Goal: Task Accomplishment & Management: Complete application form

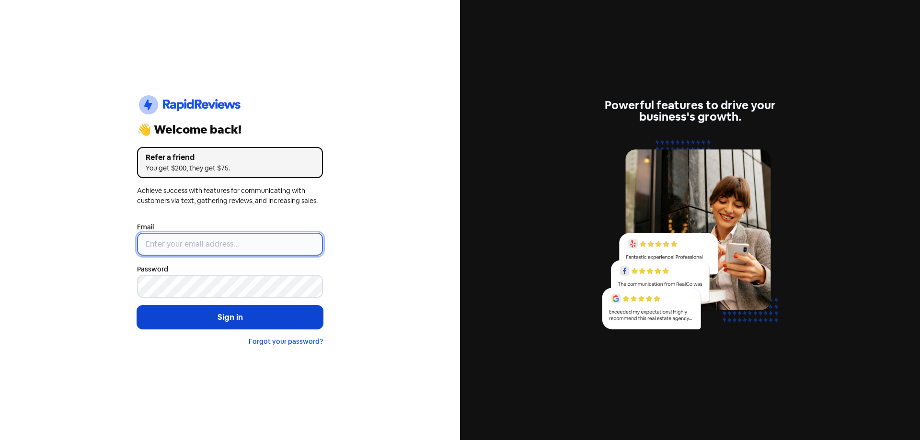
type input "[EMAIL_ADDRESS][DOMAIN_NAME]"
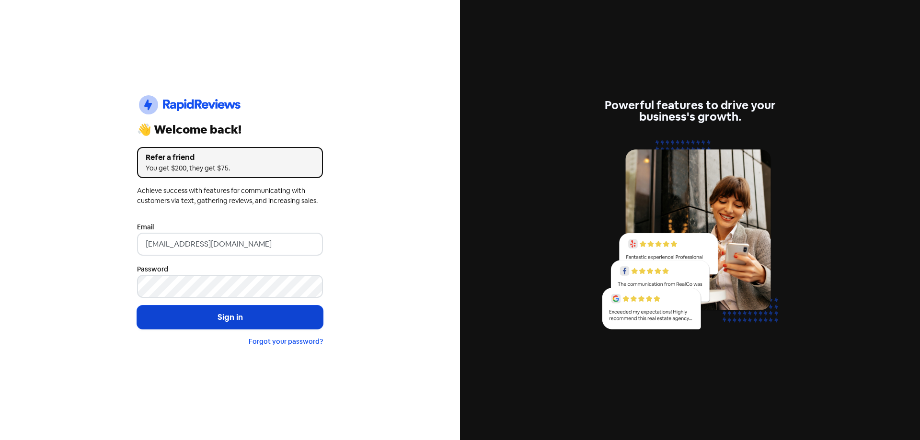
click at [245, 319] on button "Sign in" at bounding box center [230, 318] width 186 height 24
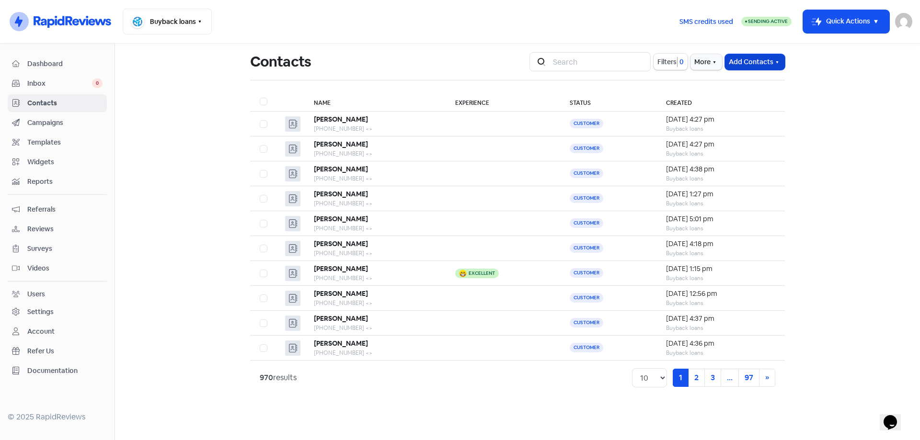
click at [743, 61] on button "Add Contacts" at bounding box center [755, 62] width 60 height 16
click at [750, 82] on button "Add a contact" at bounding box center [743, 82] width 81 height 19
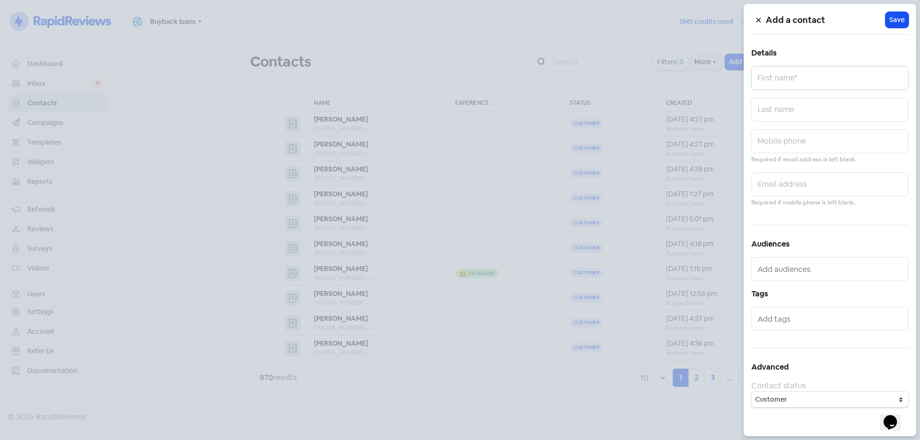
click at [791, 84] on input "text" at bounding box center [829, 78] width 157 height 24
type input "[PERSON_NAME]"
paste input "0466275198"
type input "0466275198"
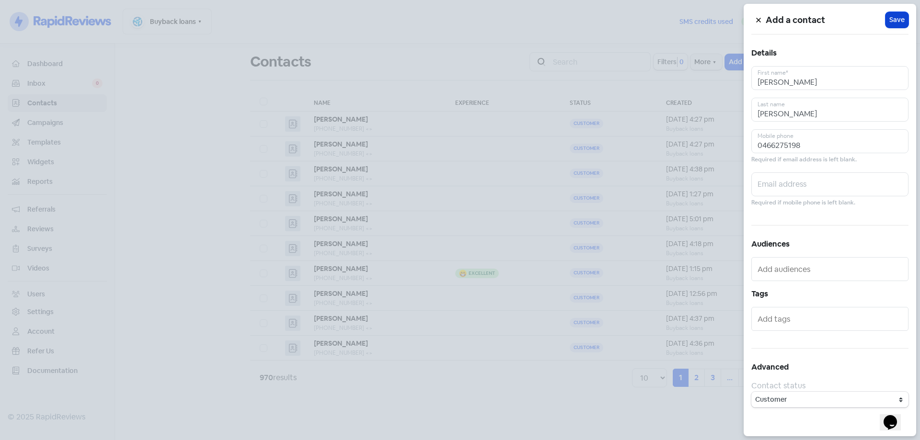
click at [894, 17] on span "Save" at bounding box center [896, 20] width 15 height 10
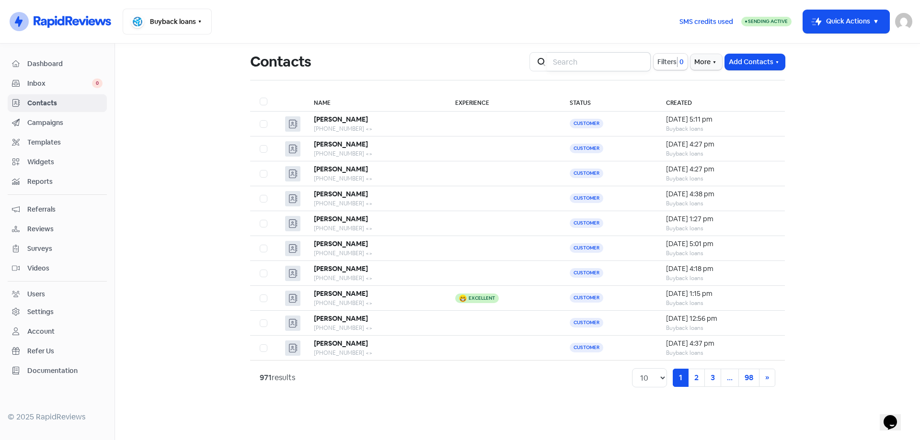
click at [595, 62] on input "search" at bounding box center [599, 61] width 104 height 19
type input "[PERSON_NAME]"
click at [485, 150] on td at bounding box center [505, 149] width 115 height 25
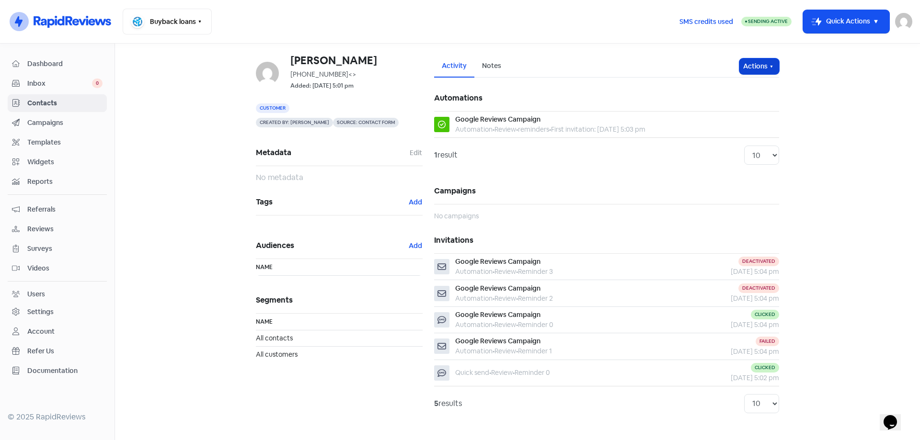
click at [752, 72] on button "Actions" at bounding box center [759, 66] width 40 height 16
click at [751, 90] on button "Send invitation" at bounding box center [741, 87] width 76 height 19
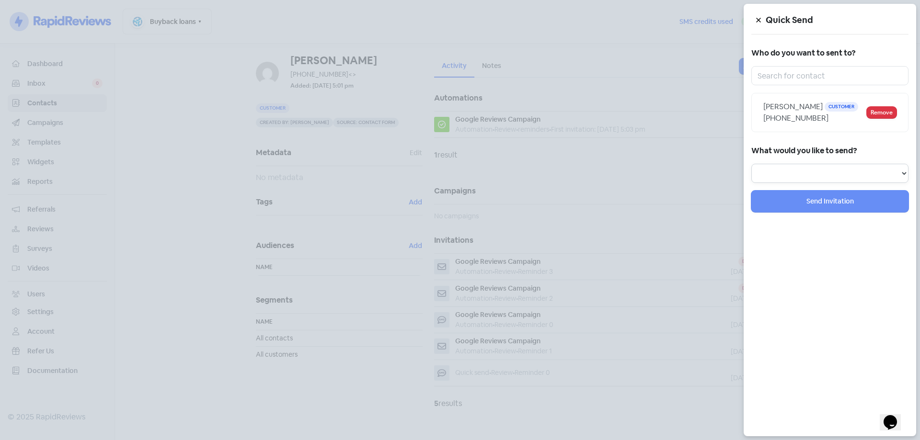
click at [825, 173] on select "Review Invitation Referral Invitation Survey Invitation Video Invitation" at bounding box center [829, 173] width 157 height 19
select select "review"
click at [751, 164] on select "Review Invitation Referral Invitation Survey Invitation Video Invitation" at bounding box center [829, 173] width 157 height 19
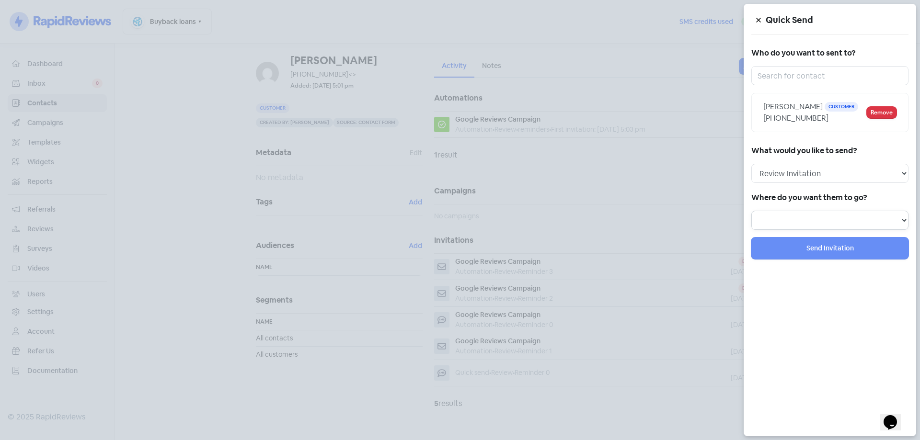
click at [789, 219] on select at bounding box center [829, 220] width 157 height 19
select select "344"
click at [751, 211] on select "Review form: Google Review Form" at bounding box center [829, 220] width 157 height 19
select select
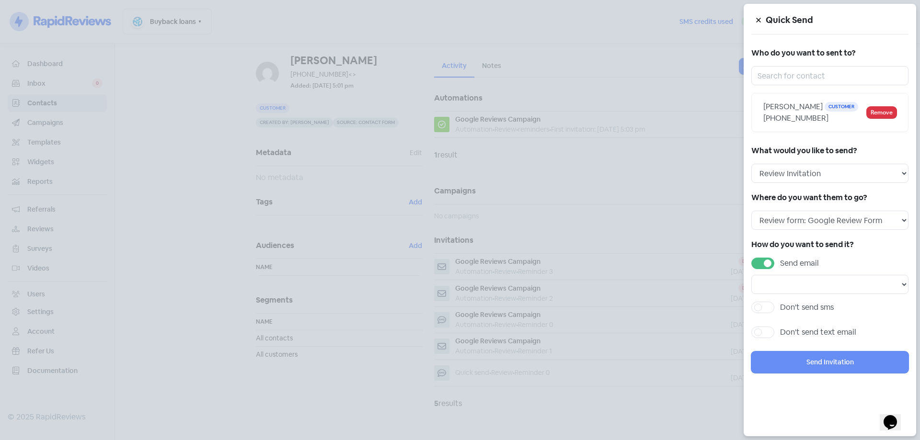
click at [780, 267] on label "Send email" at bounding box center [799, 264] width 39 height 12
click at [780, 264] on input "Send email" at bounding box center [783, 261] width 6 height 6
checkbox input "false"
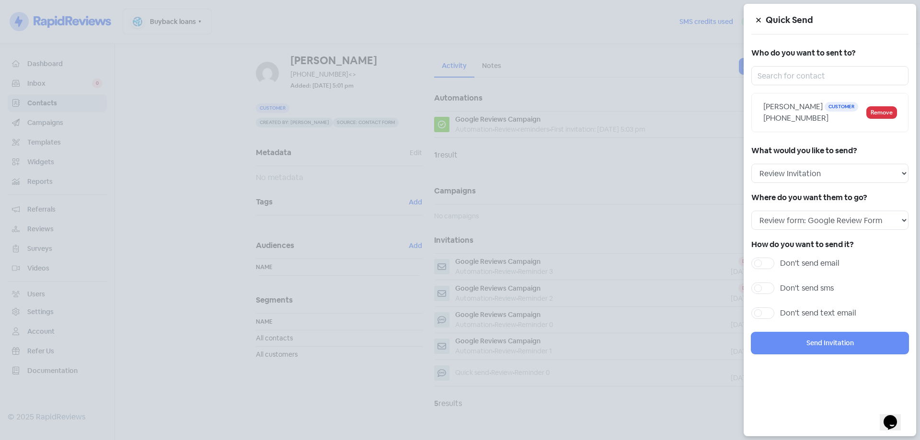
click at [780, 292] on label "Don't send sms" at bounding box center [807, 289] width 54 height 12
click at [780, 289] on input "Don't send sms" at bounding box center [783, 286] width 6 height 6
checkbox input "true"
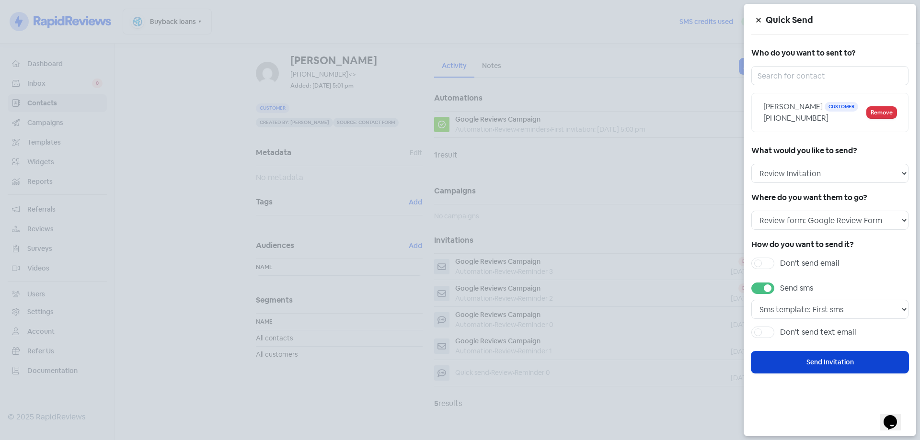
click at [792, 359] on button "Send Invitation" at bounding box center [829, 363] width 157 height 22
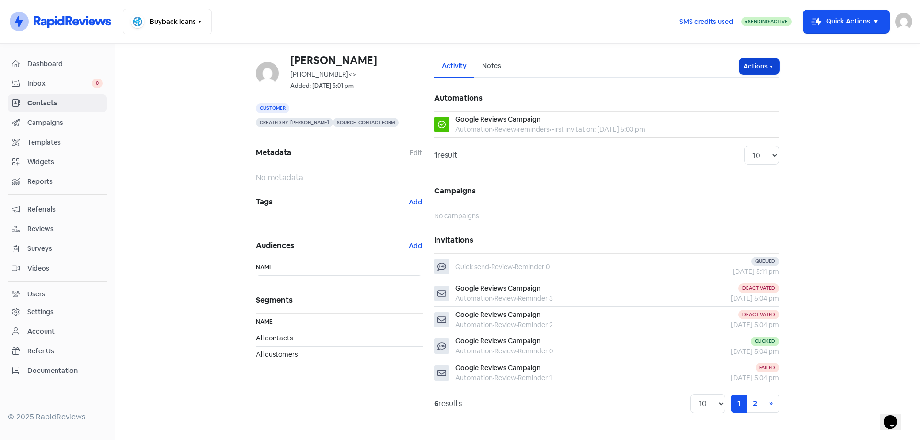
click at [753, 65] on button "Actions" at bounding box center [759, 66] width 40 height 16
click at [754, 88] on button "Send invitation" at bounding box center [741, 87] width 76 height 19
select select
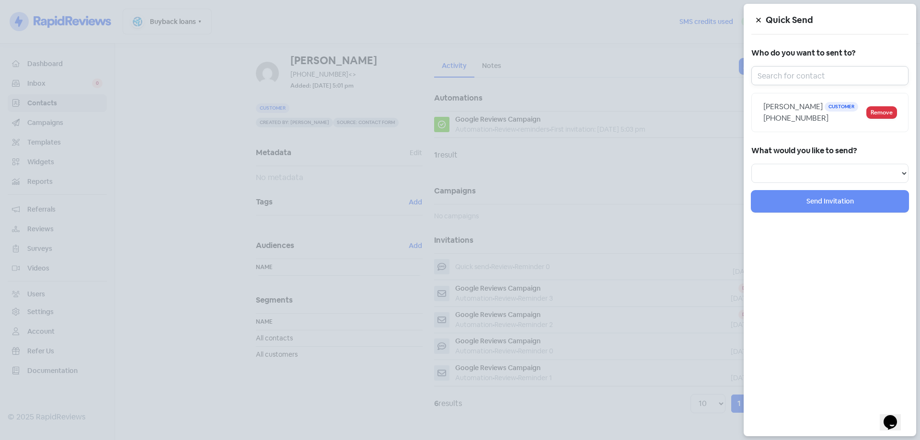
click at [808, 80] on input "text" at bounding box center [829, 75] width 157 height 19
click at [757, 21] on icon at bounding box center [759, 20] width 6 height 6
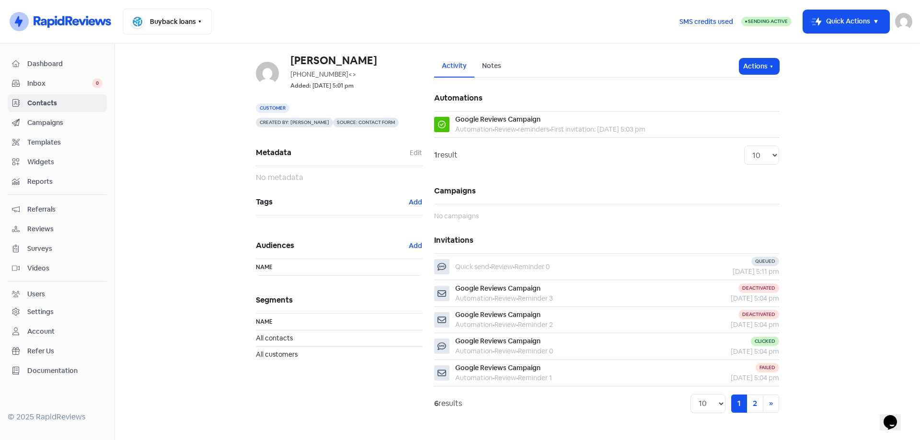
click at [69, 104] on span "Contacts" at bounding box center [64, 103] width 75 height 10
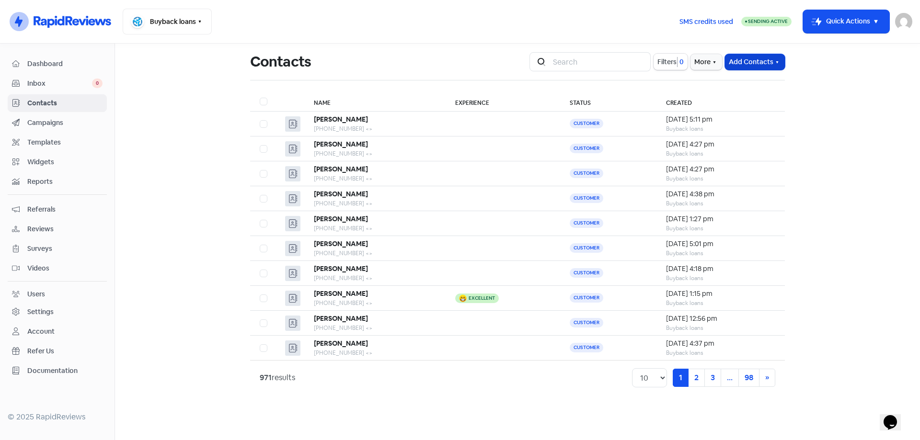
click at [748, 62] on button "Add Contacts" at bounding box center [755, 62] width 60 height 16
click at [752, 84] on button "Add a contact" at bounding box center [743, 82] width 81 height 19
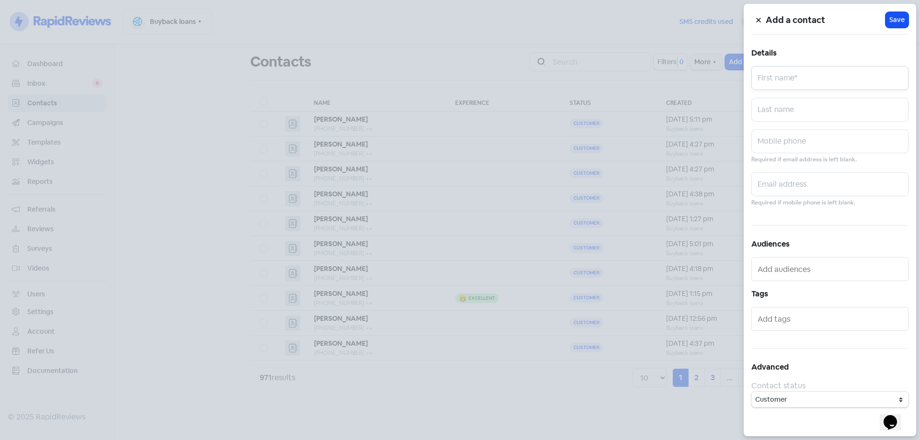
click at [783, 79] on input "text" at bounding box center [829, 78] width 157 height 24
type input "[PERSON_NAME]"
paste input "0403341234"
type input "0403341234"
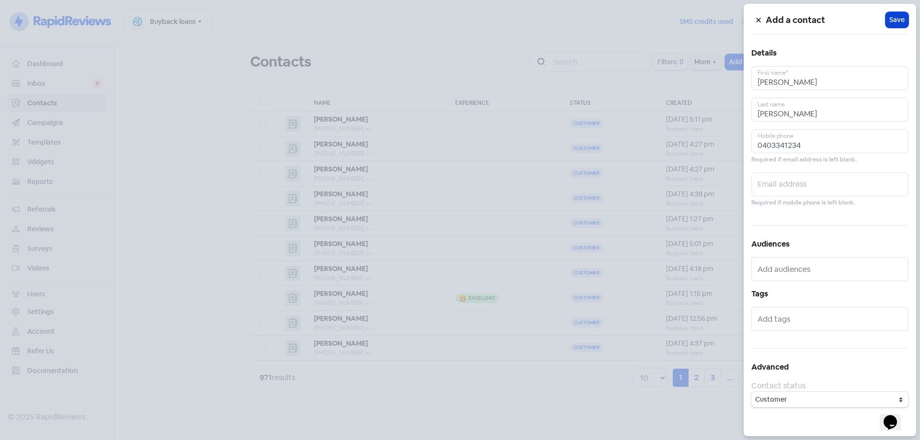
click at [894, 21] on span "Save" at bounding box center [896, 20] width 15 height 10
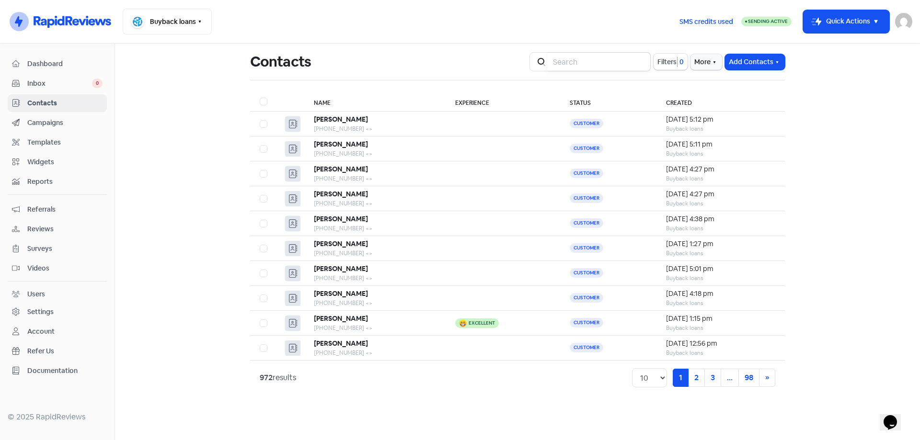
click at [611, 61] on input "search" at bounding box center [599, 61] width 104 height 19
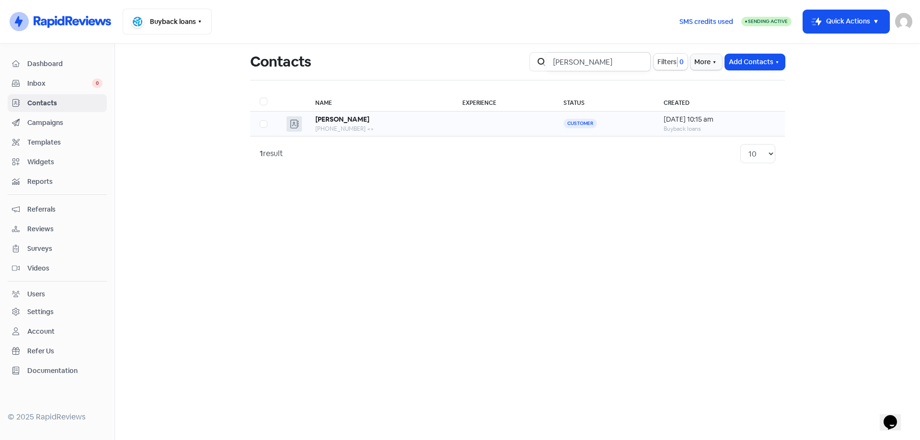
type input "[PERSON_NAME]"
click at [471, 120] on td at bounding box center [503, 124] width 101 height 25
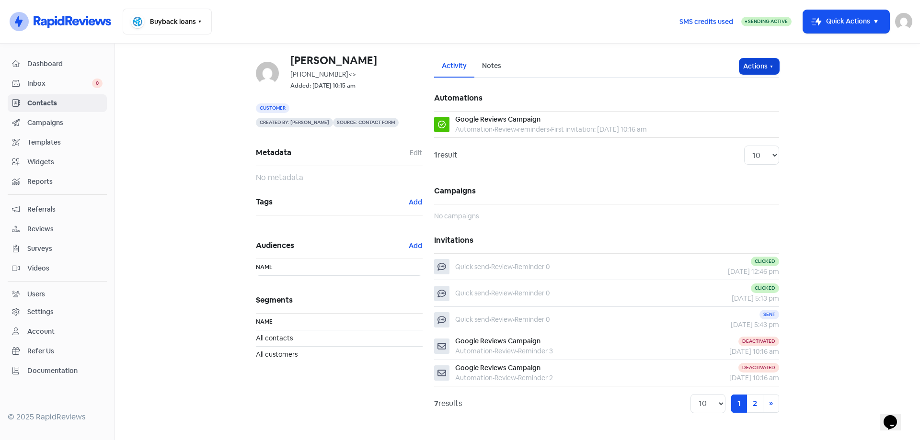
click at [754, 59] on button "Actions" at bounding box center [759, 66] width 40 height 16
click at [753, 88] on button "Send invitation" at bounding box center [741, 87] width 76 height 19
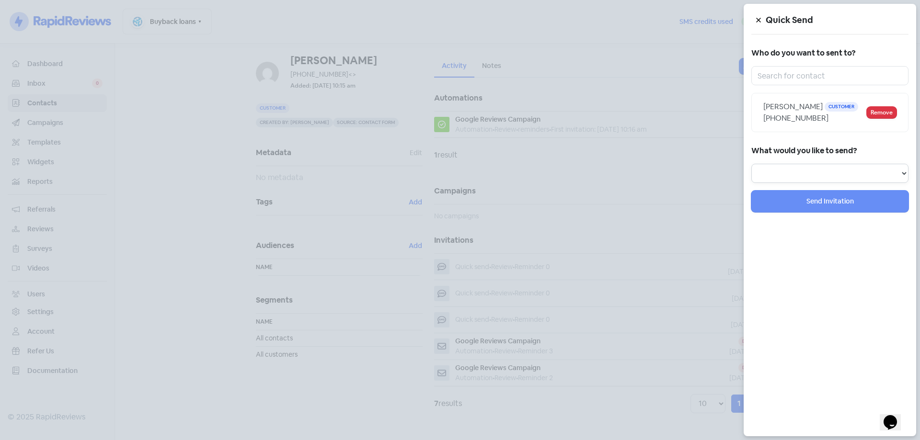
click at [804, 170] on select "Review Invitation Referral Invitation Survey Invitation Video Invitation" at bounding box center [829, 173] width 157 height 19
select select "review"
click at [751, 164] on select "Review Invitation Referral Invitation Survey Invitation Video Invitation" at bounding box center [829, 173] width 157 height 19
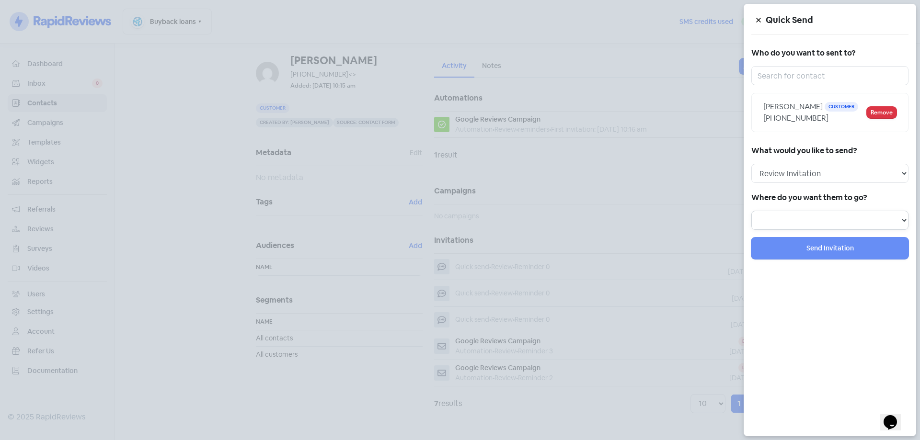
click at [795, 217] on select "Review form: Google Review Form" at bounding box center [829, 220] width 157 height 19
select select "344"
click at [751, 211] on select "Review form: Google Review Form" at bounding box center [829, 220] width 157 height 19
select select
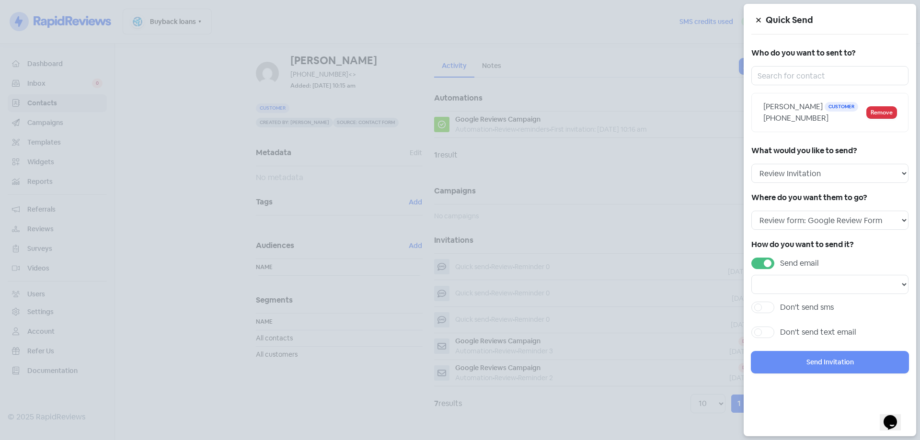
click at [780, 265] on label "Send email" at bounding box center [799, 264] width 39 height 12
click at [780, 264] on input "Send email" at bounding box center [783, 261] width 6 height 6
checkbox input "false"
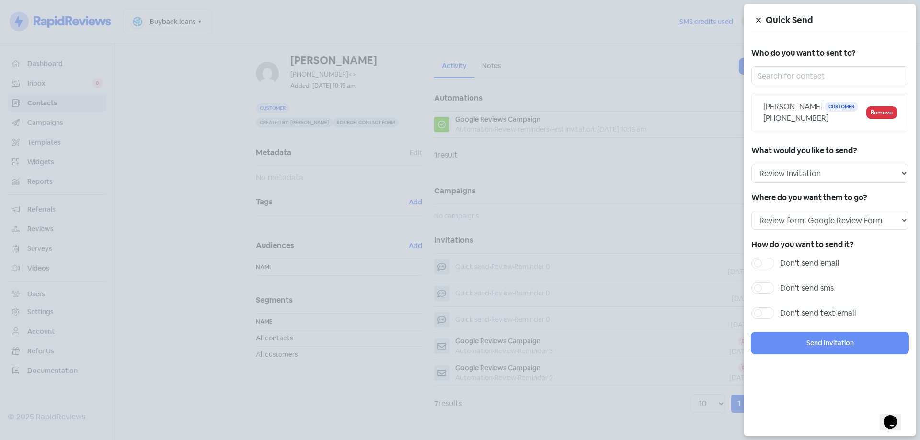
click at [780, 289] on label "Don't send sms" at bounding box center [807, 289] width 54 height 12
click at [780, 289] on input "Don't send sms" at bounding box center [783, 286] width 6 height 6
checkbox input "true"
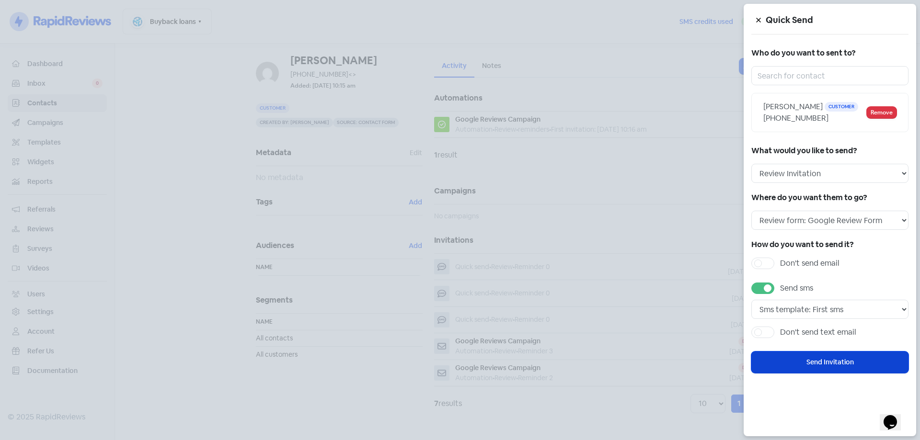
click at [797, 363] on button "Send Invitation" at bounding box center [829, 363] width 157 height 22
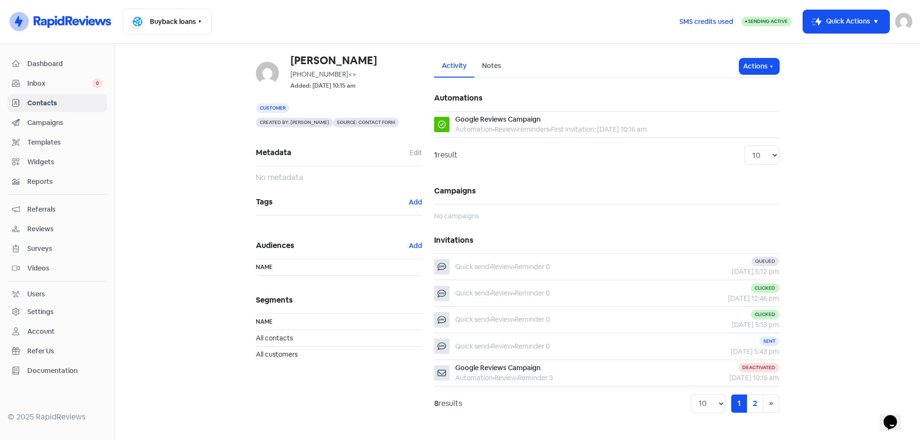
click at [45, 101] on span "Contacts" at bounding box center [64, 103] width 75 height 10
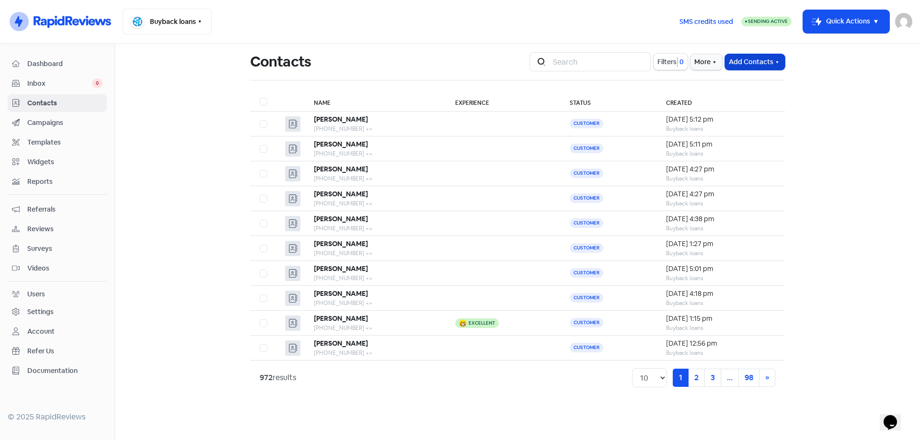
click at [741, 62] on button "Add Contacts" at bounding box center [755, 62] width 60 height 16
click at [747, 81] on button "Add a contact" at bounding box center [743, 82] width 81 height 19
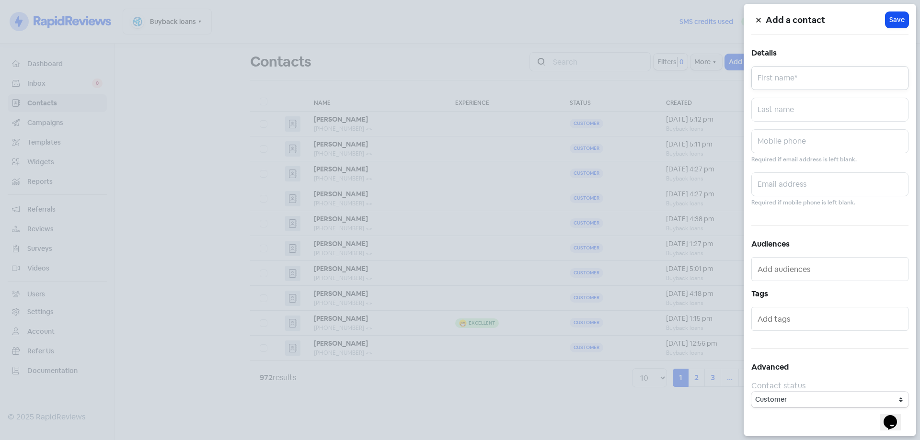
click at [790, 82] on input "text" at bounding box center [829, 78] width 157 height 24
type input "[PERSON_NAME]"
type input "Corby"
paste input "0476436627"
type input "0476436627"
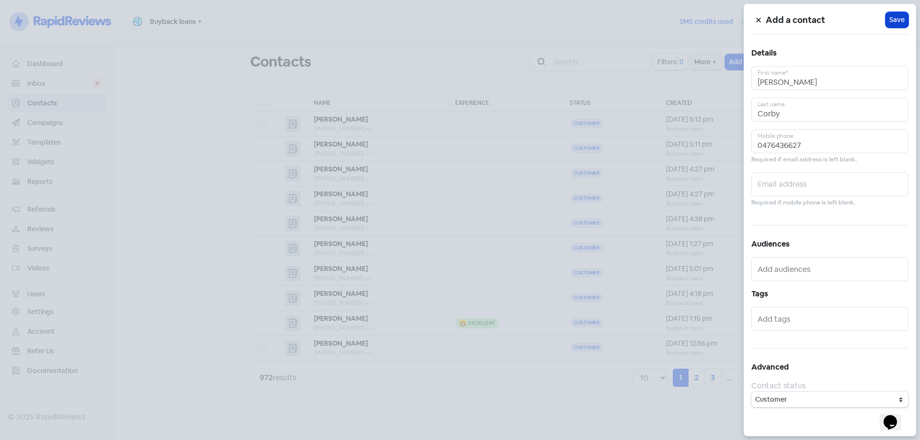
click at [891, 21] on span "Save" at bounding box center [896, 20] width 15 height 10
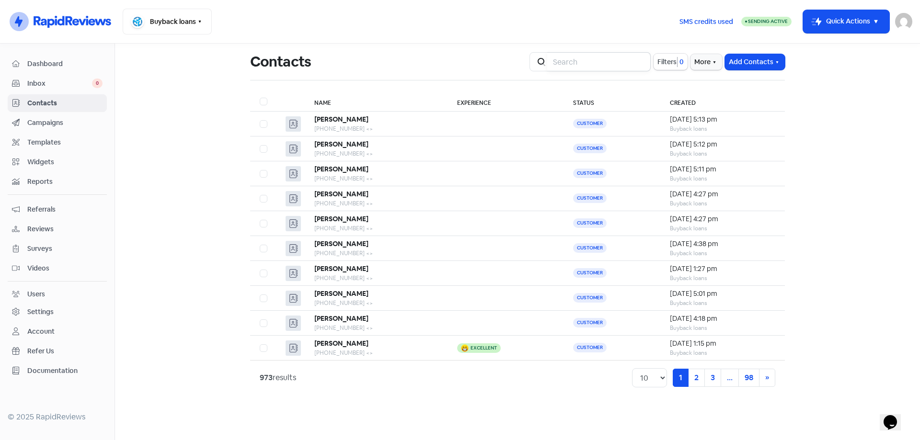
click at [613, 60] on input "search" at bounding box center [599, 61] width 104 height 19
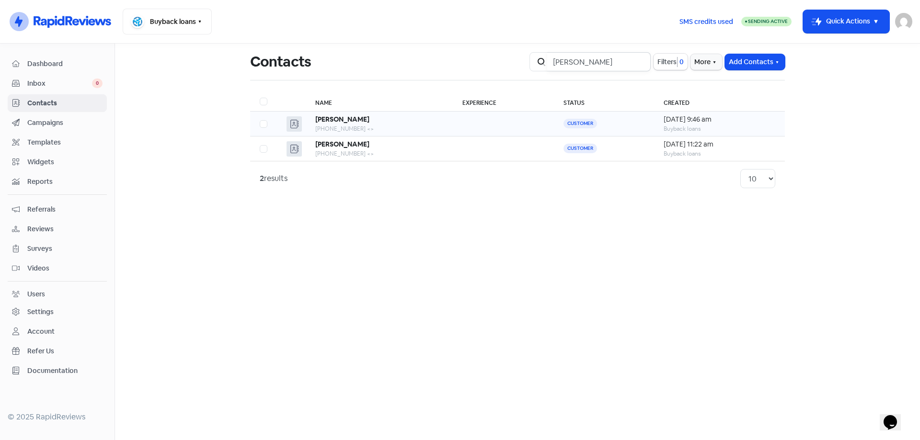
type input "[PERSON_NAME]"
click at [738, 68] on button "Add Contacts" at bounding box center [755, 62] width 60 height 16
click at [739, 89] on button "Add a contact" at bounding box center [743, 82] width 81 height 19
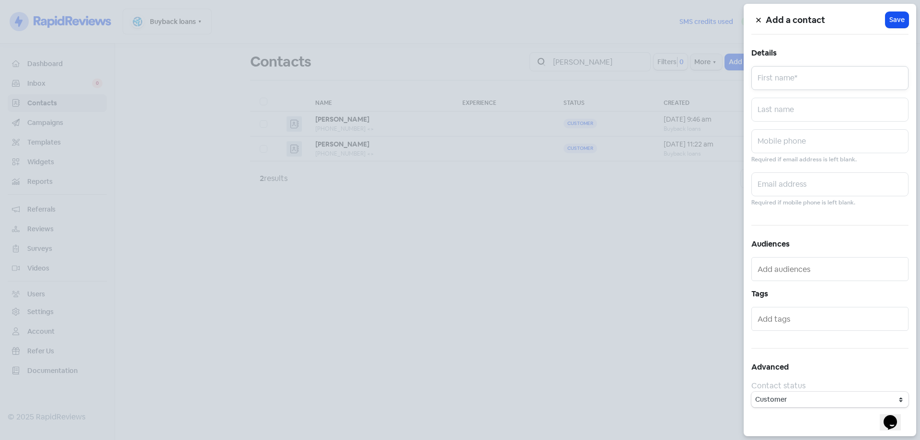
click at [801, 82] on input "text" at bounding box center [829, 78] width 157 height 24
type input "[PERSON_NAME]"
type input "Visentin"
paste input "0448492848"
type input "0448492848"
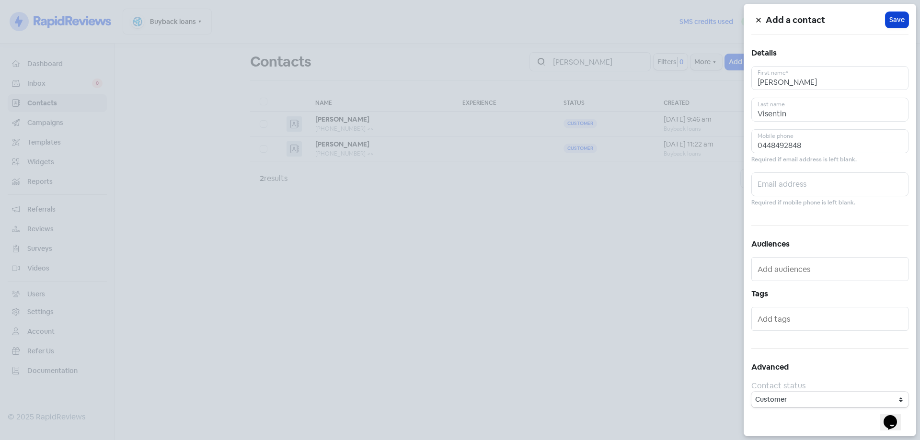
click at [901, 13] on button "Icon For Loading Save" at bounding box center [897, 20] width 23 height 16
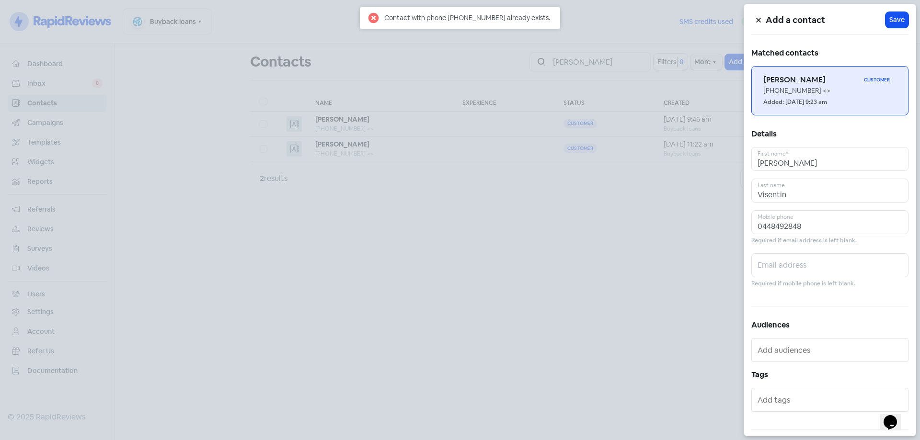
click at [852, 96] on div "Added: [DATE] 9:23 am" at bounding box center [829, 102] width 133 height 12
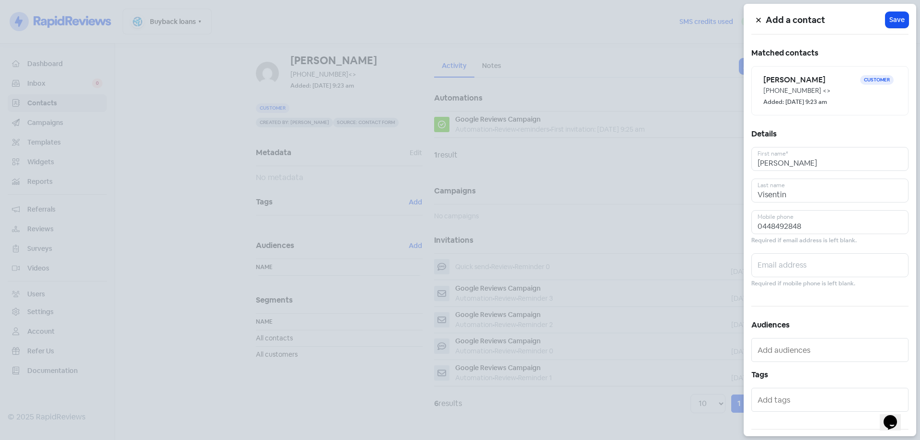
click at [727, 181] on div at bounding box center [460, 220] width 920 height 440
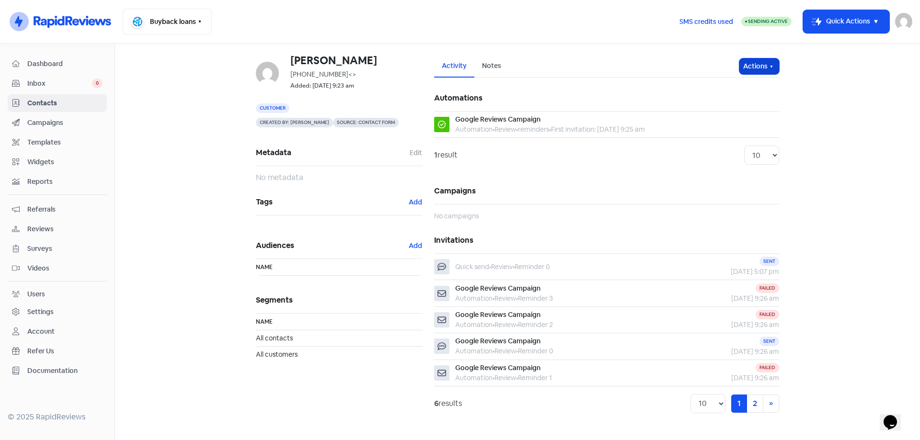
click at [762, 71] on button "Actions" at bounding box center [759, 66] width 40 height 16
click at [747, 88] on button "Send invitation" at bounding box center [741, 87] width 76 height 19
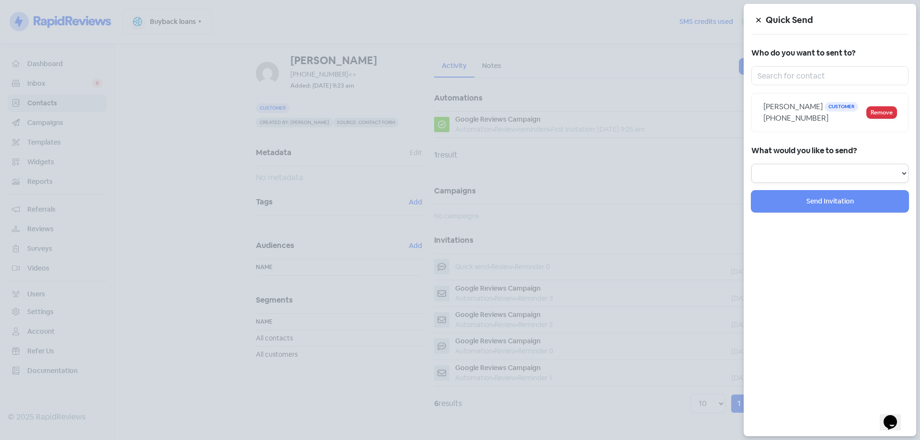
click at [818, 172] on select "Review Invitation Referral Invitation Survey Invitation Video Invitation" at bounding box center [829, 173] width 157 height 19
select select "review"
click at [751, 164] on select "Review Invitation Referral Invitation Survey Invitation Video Invitation" at bounding box center [829, 173] width 157 height 19
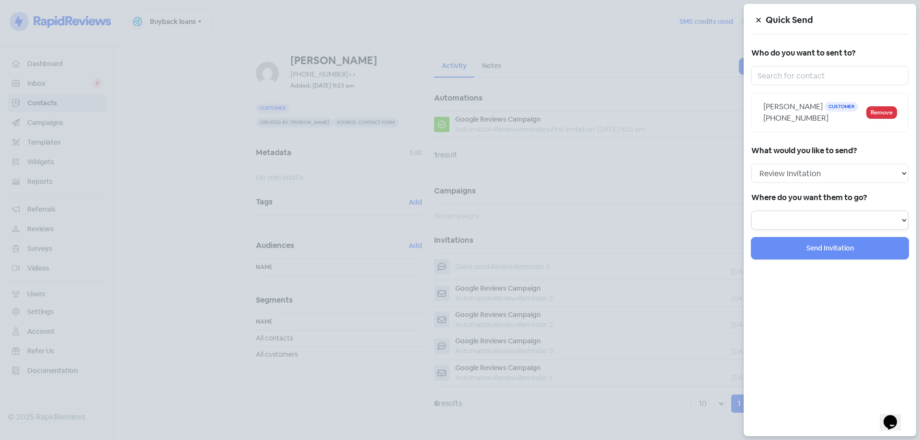
click at [791, 219] on select "Review form: Google Review Form" at bounding box center [829, 220] width 157 height 19
select select "344"
click at [751, 211] on select "Review form: Google Review Form" at bounding box center [829, 220] width 157 height 19
select select
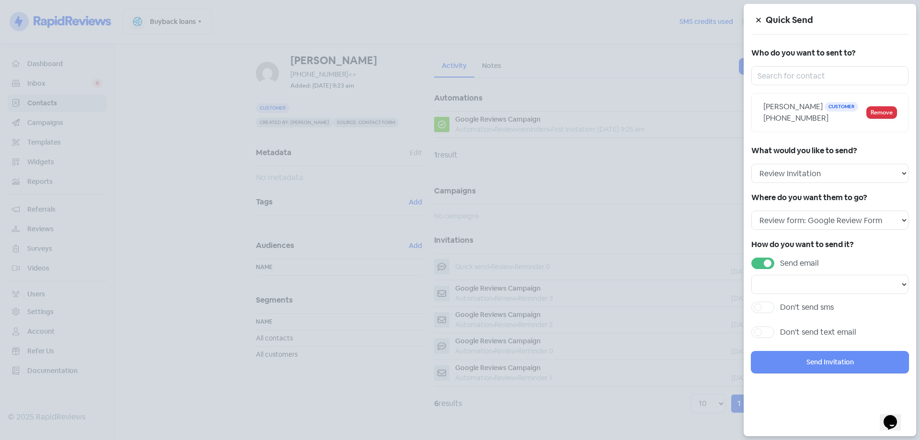
click at [780, 259] on label "Send email" at bounding box center [799, 264] width 39 height 12
click at [780, 259] on input "Send email" at bounding box center [783, 261] width 6 height 6
checkbox input "false"
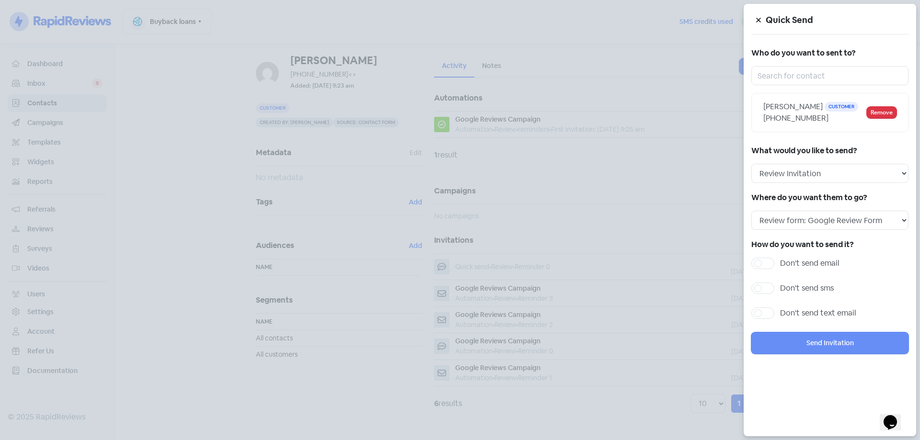
click at [780, 284] on label "Don't send sms" at bounding box center [807, 289] width 54 height 12
click at [780, 284] on input "Don't send sms" at bounding box center [783, 286] width 6 height 6
checkbox input "true"
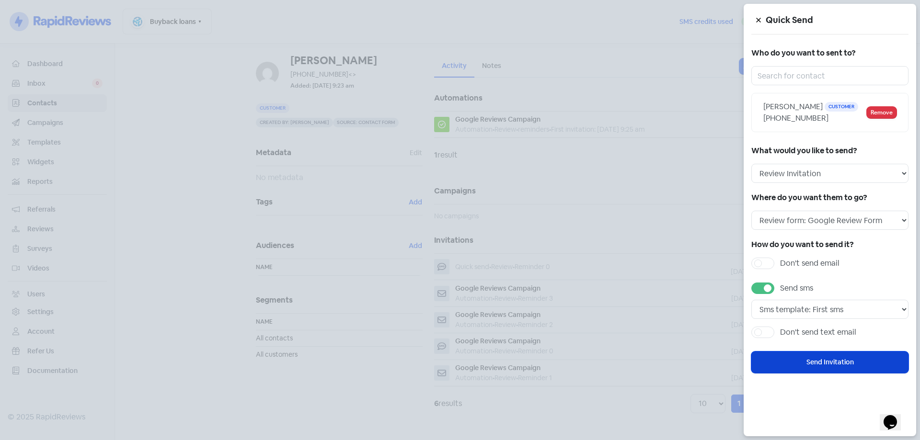
click at [783, 364] on button "Send Invitation" at bounding box center [829, 363] width 157 height 22
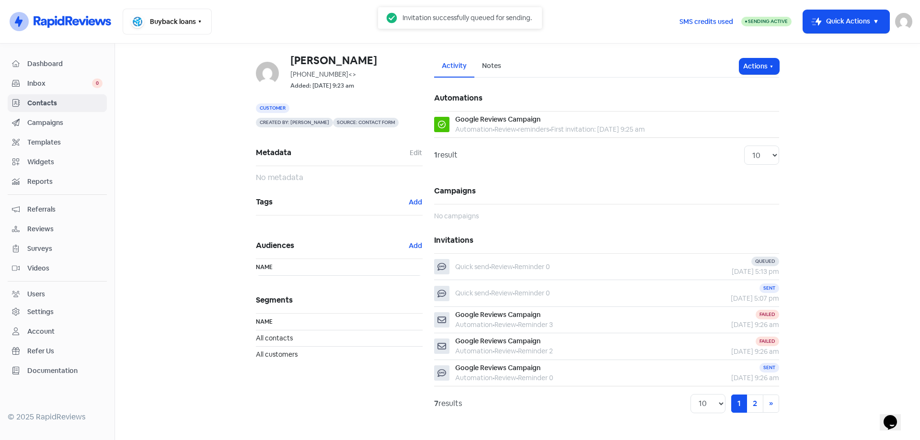
click at [600, 175] on div "Automations Google Reviews Campaign Automation • Review • [GEOGRAPHIC_DATA] • F…" at bounding box center [606, 253] width 345 height 336
click at [30, 100] on span "Contacts" at bounding box center [64, 103] width 75 height 10
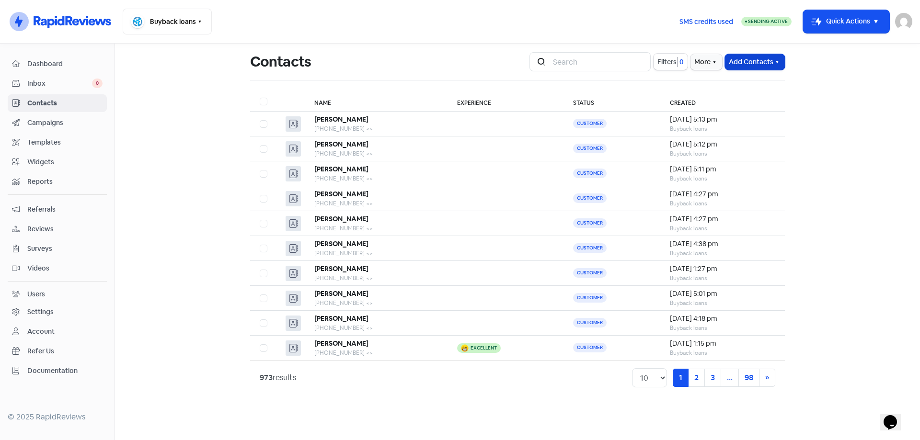
click at [743, 65] on button "Add Contacts" at bounding box center [755, 62] width 60 height 16
click at [746, 81] on button "Add a contact" at bounding box center [743, 82] width 81 height 19
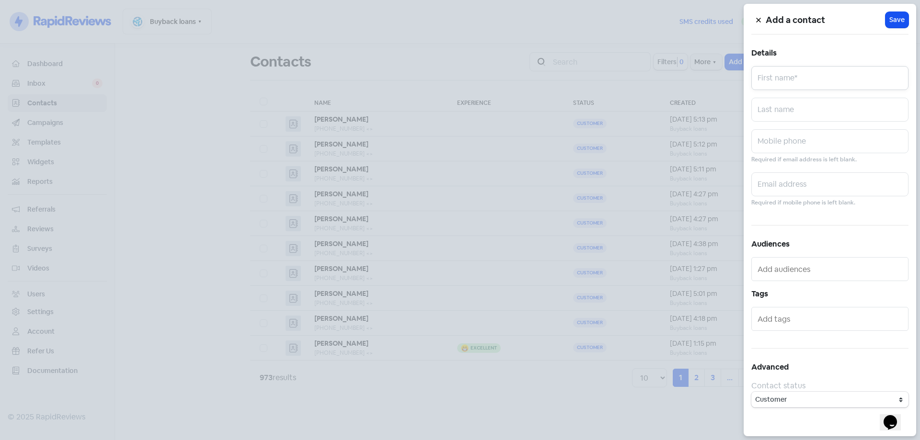
click at [784, 78] on input "text" at bounding box center [829, 78] width 157 height 24
type input "[PERSON_NAME]"
paste input "0415700303"
type input "0415700303"
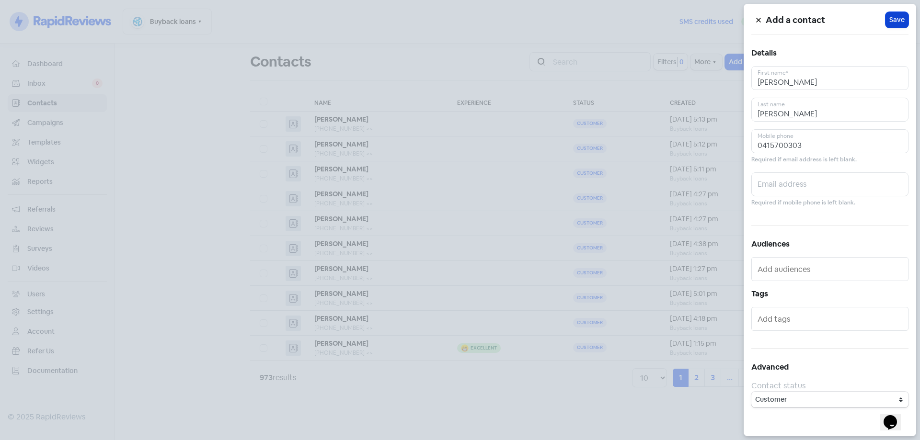
click at [899, 19] on span "Save" at bounding box center [896, 20] width 15 height 10
